Goal: Navigation & Orientation: Find specific page/section

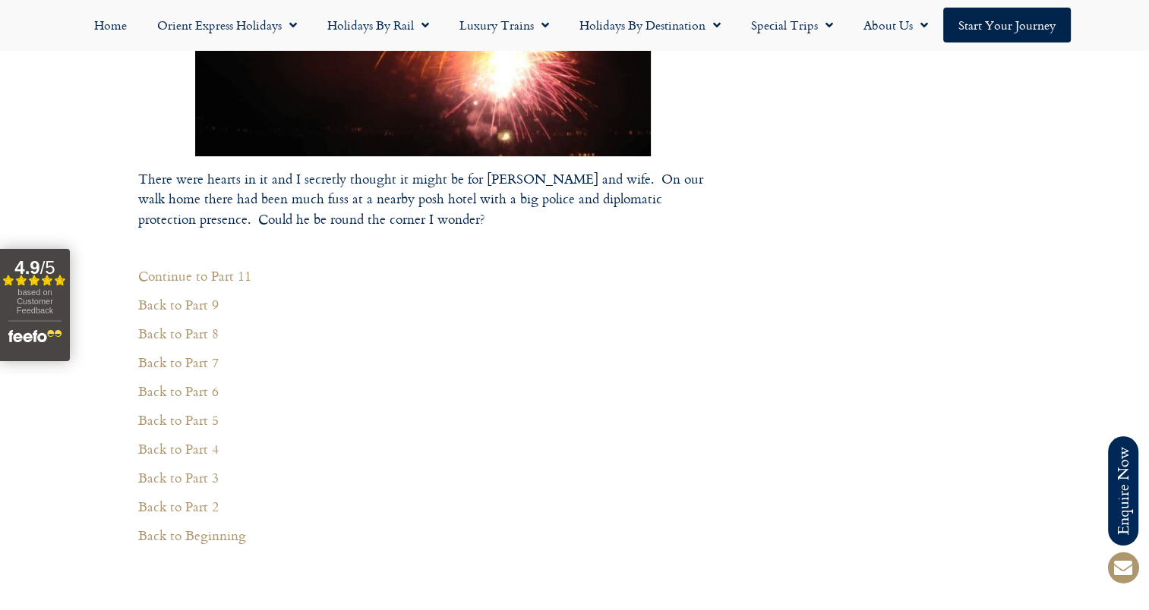
scroll to position [5466, 0]
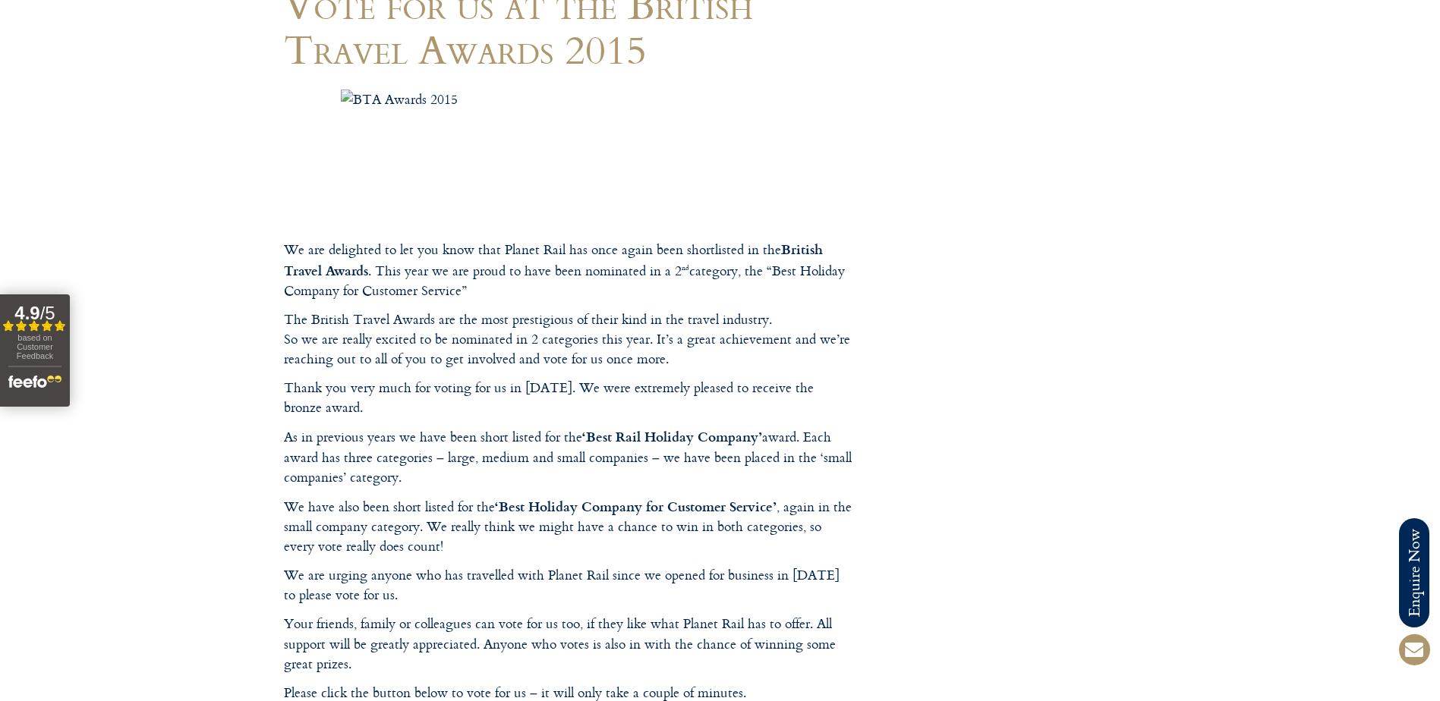
scroll to position [531, 0]
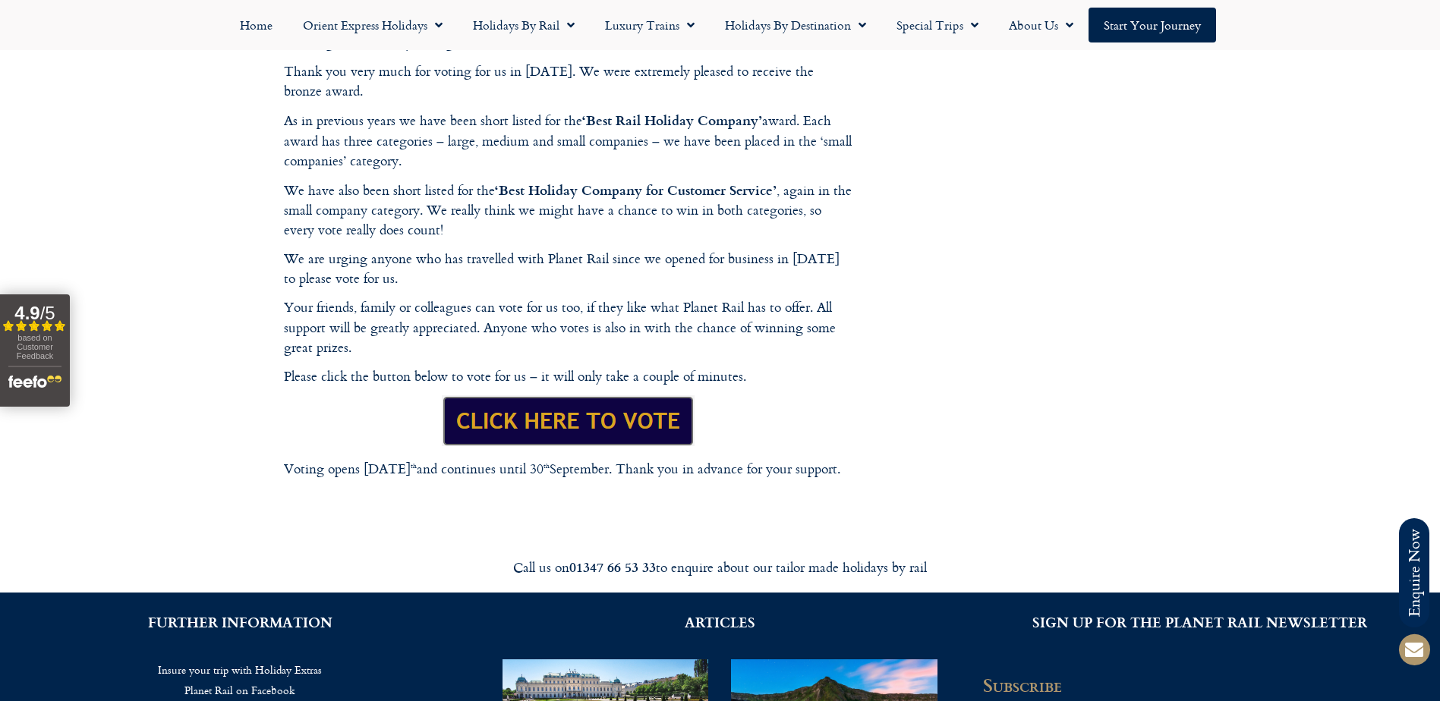
click at [550, 417] on footer "Call us on 01347 66 53 33 to enquire about our tailor made holidays by rail FUR…" at bounding box center [720, 352] width 1440 height 1375
click at [171, 408] on footer "Call us on 01347 66 53 33 to enquire about our tailor made holidays by rail FUR…" at bounding box center [720, 352] width 1440 height 1375
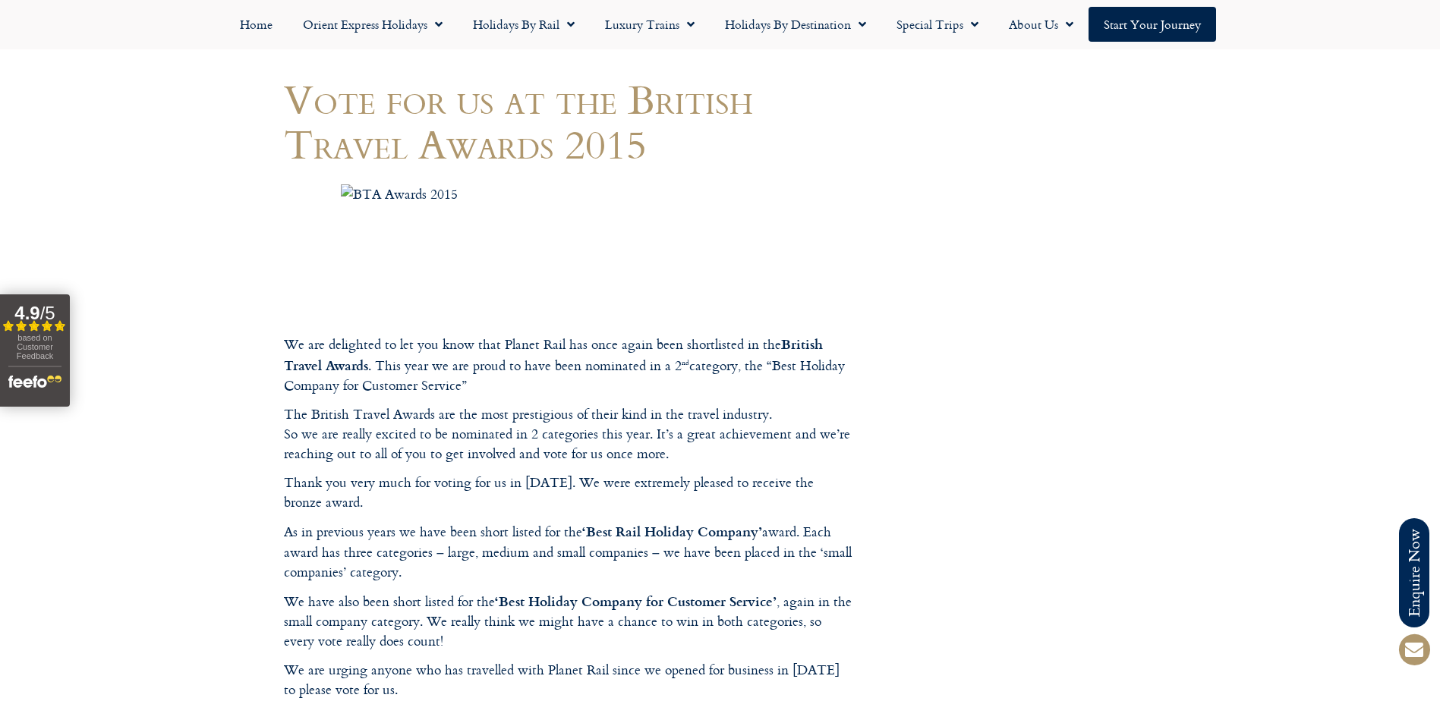
scroll to position [0, 0]
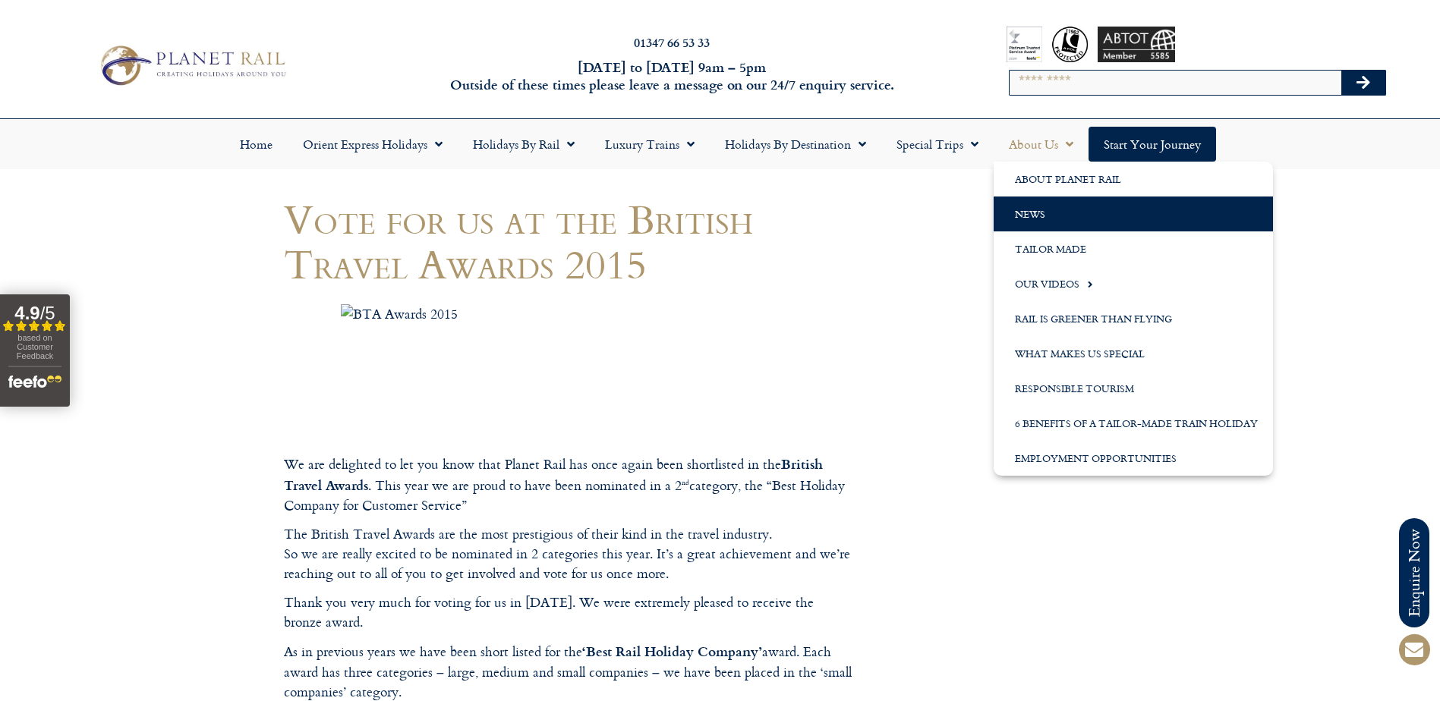
click at [1064, 221] on link "News" at bounding box center [1133, 214] width 279 height 35
